Goal: Obtain resource: Download file/media

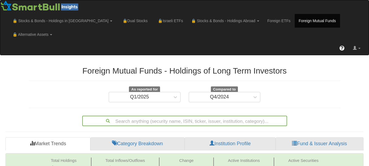
click at [193, 116] on div "Search anything (security name, ISIN, ticker, issuer, institution, category)..." at bounding box center [184, 121] width 205 height 10
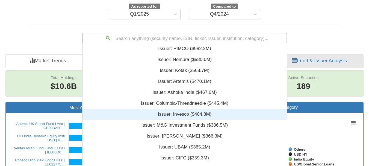
scroll to position [132, 200]
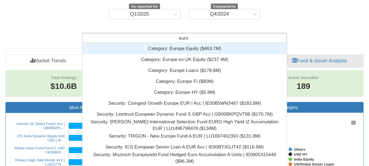
type input "europ"
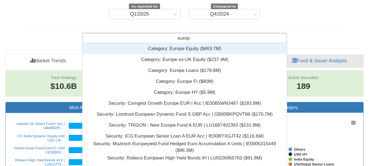
click at [205, 43] on div "Category: ‎Europe Equity ‎($463.7M)‏" at bounding box center [184, 48] width 204 height 11
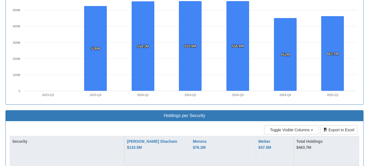
scroll to position [380, 0]
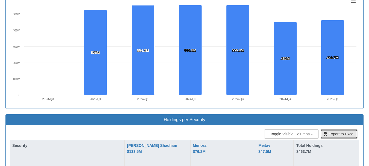
click at [337, 129] on button "Export to Excel" at bounding box center [339, 133] width 38 height 9
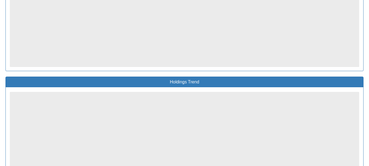
scroll to position [83, 0]
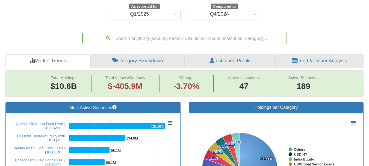
click at [221, 33] on div "Search anything (security name, ISIN, ticker, issuer, institution, category)..." at bounding box center [185, 37] width 204 height 9
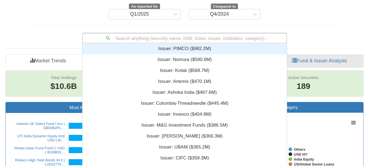
scroll to position [132, 200]
click at [221, 33] on div "Search anything (security name, ISIN, ticker, issuer, institution, category)..." at bounding box center [185, 37] width 204 height 9
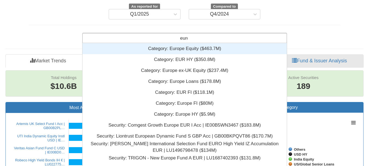
type input "europ"
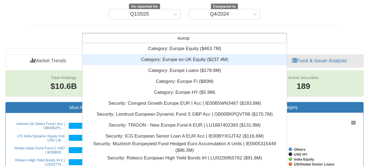
click at [212, 54] on div "Category: ‎Europe ex-UK Equity ‎($237.4M)‏" at bounding box center [184, 59] width 204 height 11
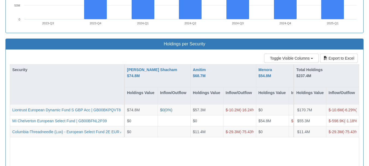
scroll to position [132, 200]
click at [335, 49] on div "Toggle Visible Columns Units Export to Excel Security [PERSON_NAME] Shacham $74…" at bounding box center [185, 113] width 358 height 128
click at [335, 54] on button "Export to Excel" at bounding box center [339, 58] width 38 height 9
